Goal: Information Seeking & Learning: Learn about a topic

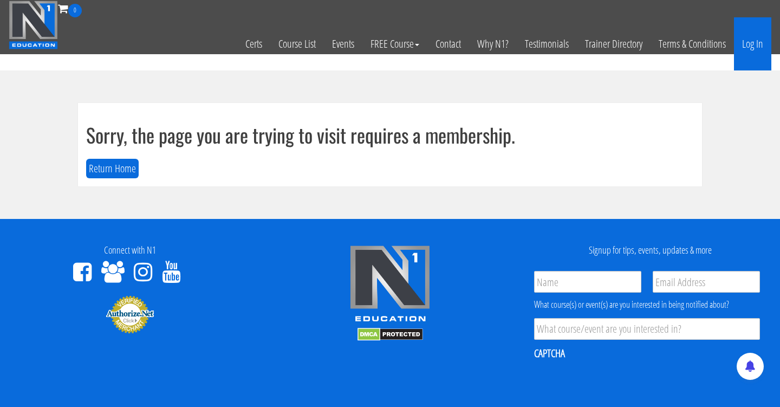
click at [752, 46] on link "Log In" at bounding box center [752, 43] width 37 height 53
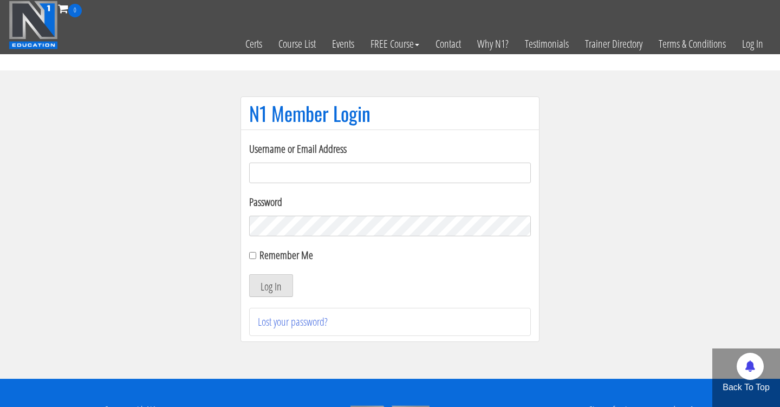
type input "Cynthia.jimenez49@yahoo.com"
click at [271, 286] on button "Log In" at bounding box center [271, 285] width 44 height 23
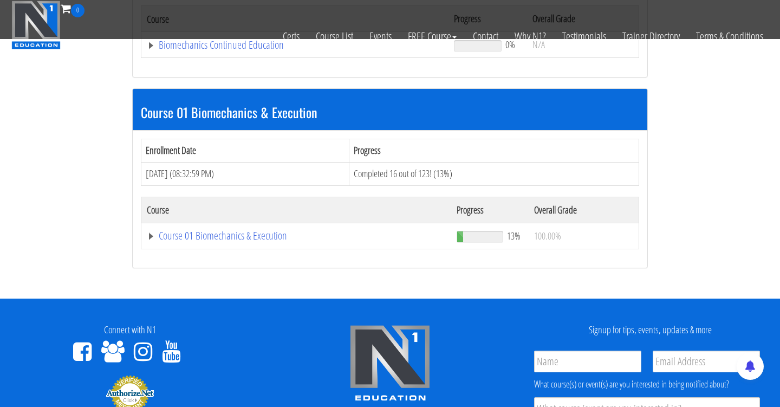
scroll to position [266, 0]
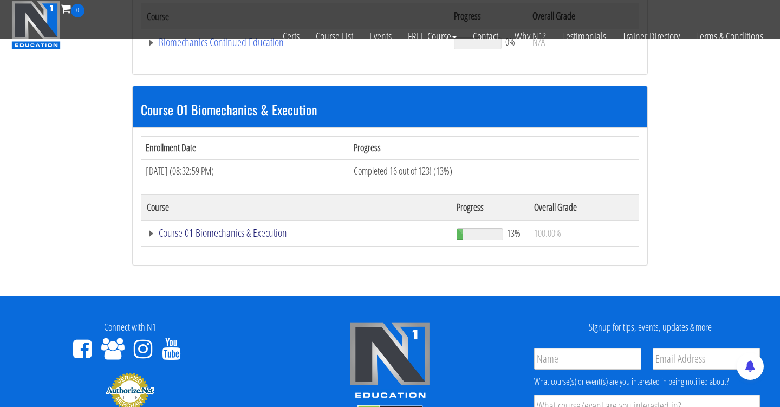
click at [253, 48] on link "Course 01 Biomechanics & Execution" at bounding box center [295, 42] width 296 height 11
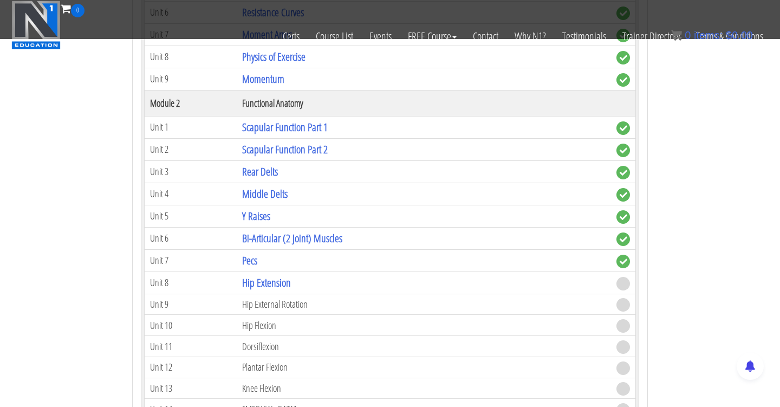
scroll to position [651, 0]
click at [289, 278] on link "Hip Extension" at bounding box center [266, 282] width 49 height 15
